Goal: Information Seeking & Learning: Learn about a topic

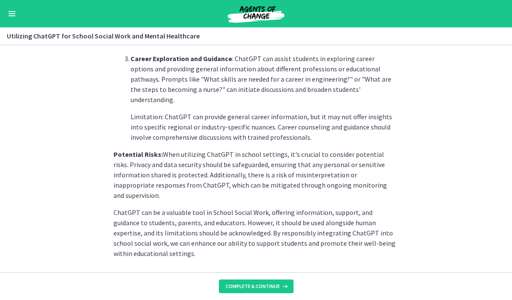
scroll to position [408, 0]
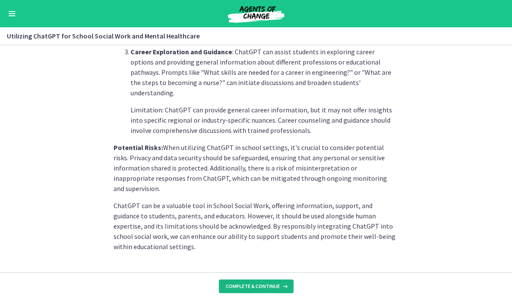
click at [276, 280] on button "Complete & continue" at bounding box center [256, 286] width 75 height 14
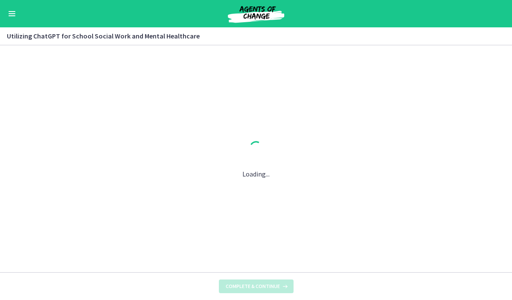
scroll to position [0, 0]
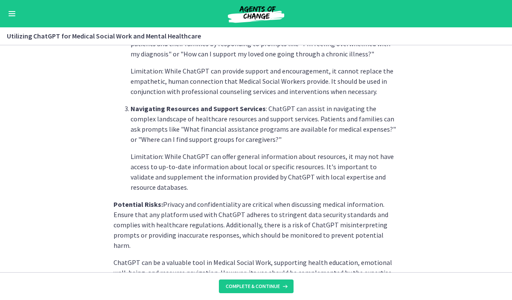
scroll to position [329, 0]
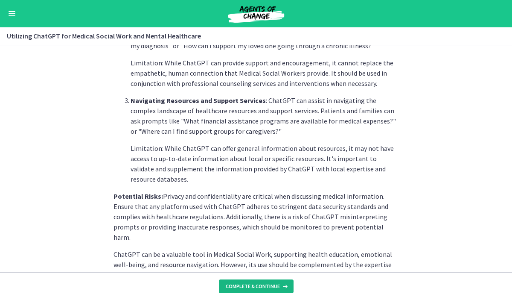
click at [251, 288] on span "Complete & continue" at bounding box center [253, 285] width 54 height 7
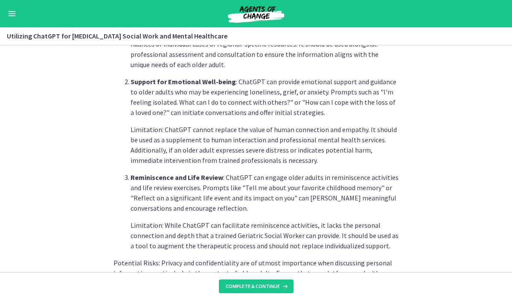
scroll to position [357, 0]
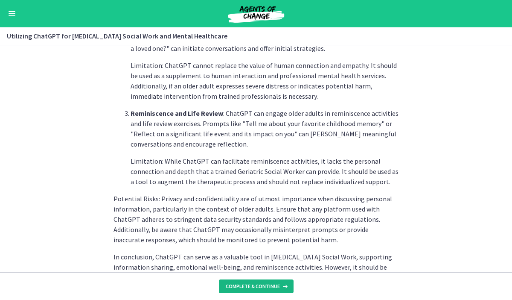
click at [245, 288] on span "Complete & continue" at bounding box center [253, 285] width 54 height 7
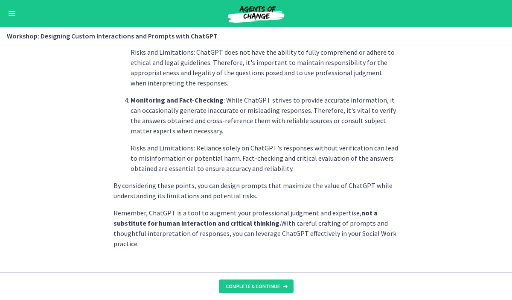
scroll to position [490, 0]
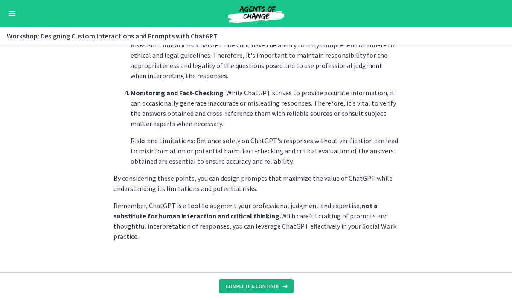
click at [241, 289] on span "Complete & continue" at bounding box center [253, 285] width 54 height 7
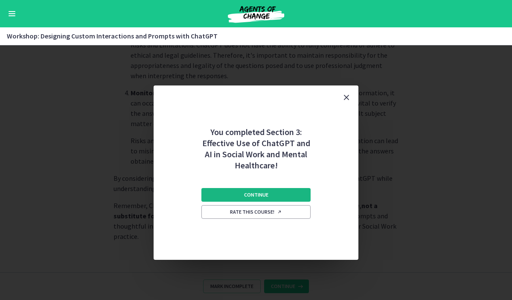
click at [253, 197] on span "Continue" at bounding box center [256, 194] width 24 height 7
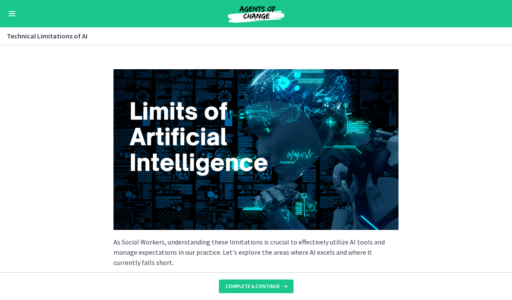
scroll to position [303, 0]
click at [13, 15] on span "Enable menu" at bounding box center [12, 15] width 7 height 1
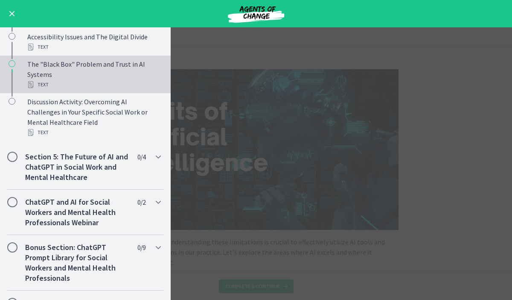
scroll to position [383, 0]
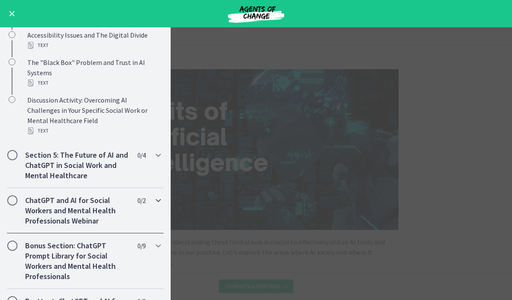
click at [162, 198] on icon "Chapters" at bounding box center [158, 200] width 10 height 10
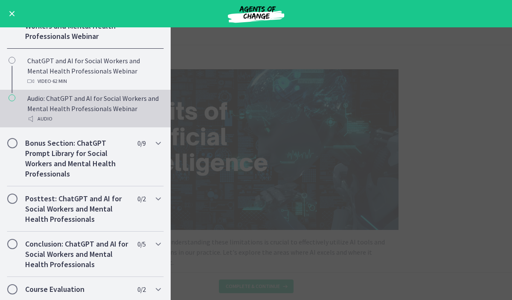
scroll to position [385, 0]
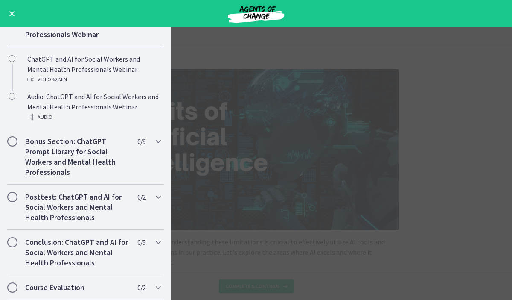
click at [261, 74] on main "Technical Limitations of AI Enable fullscreen As Social Workers, understanding …" at bounding box center [256, 163] width 512 height 272
click at [214, 51] on main "Technical Limitations of AI Enable fullscreen As Social Workers, understanding …" at bounding box center [256, 163] width 512 height 272
click at [11, 12] on span "Enable menu" at bounding box center [12, 14] width 6 height 6
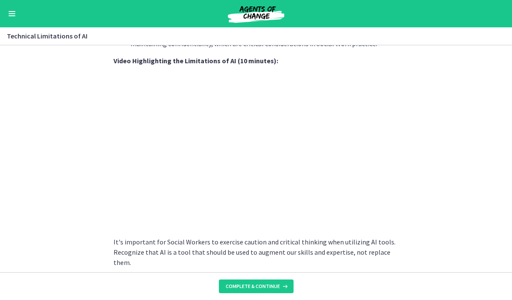
scroll to position [334, 0]
click at [261, 286] on span "Complete & continue" at bounding box center [253, 285] width 54 height 7
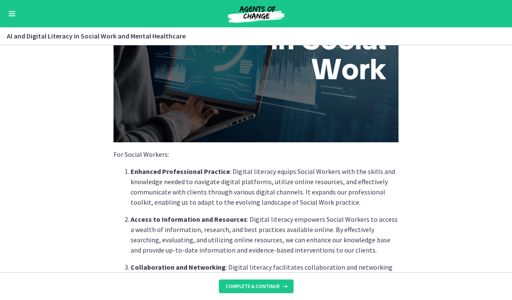
scroll to position [124, 0]
